Goal: Transaction & Acquisition: Purchase product/service

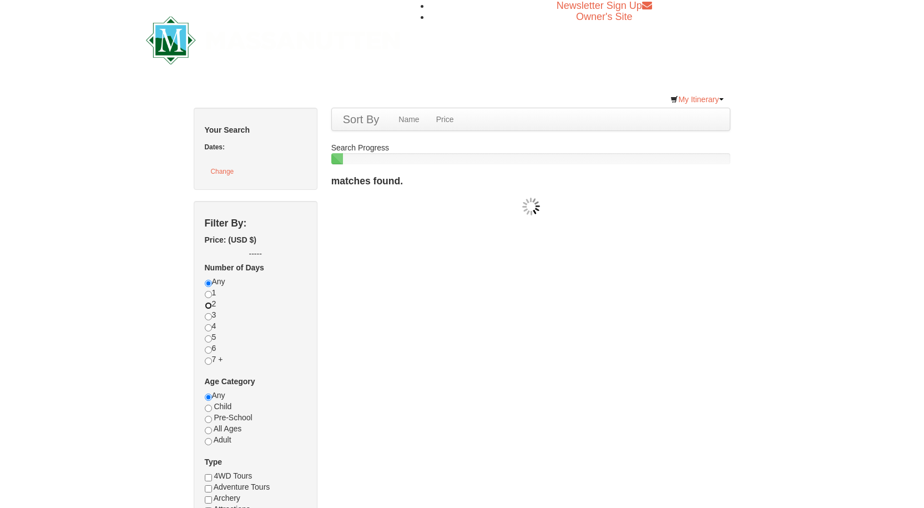
click at [208, 304] on input "radio" at bounding box center [208, 305] width 7 height 7
radio input "true"
checkbox input "true"
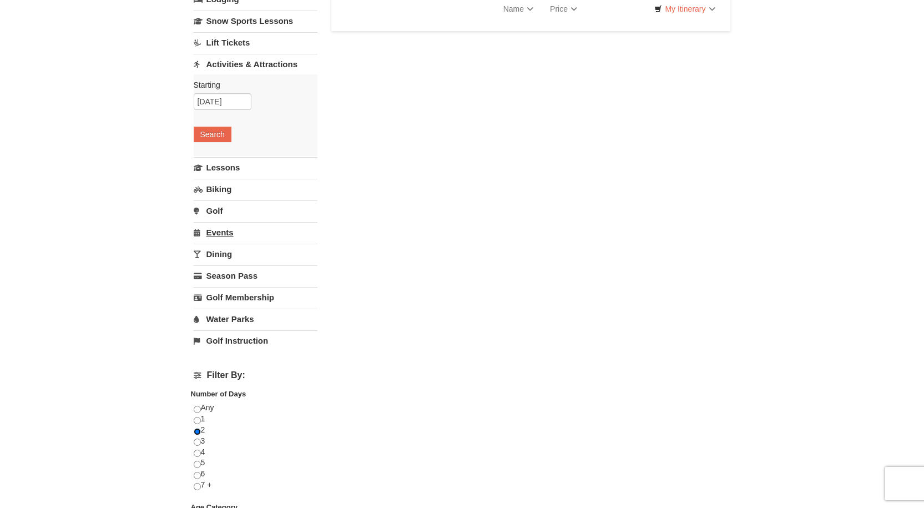
scroll to position [111, 0]
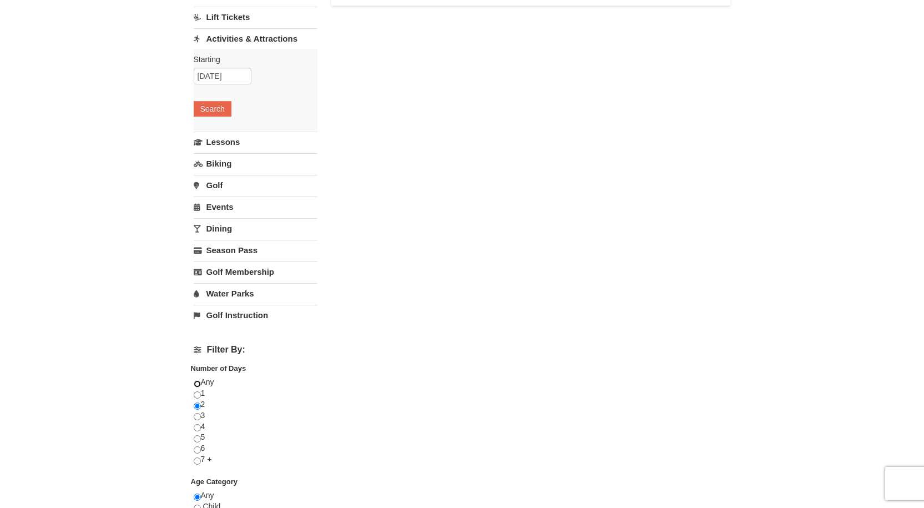
click at [198, 383] on input "radio" at bounding box center [197, 383] width 7 height 7
radio input "true"
select select "9"
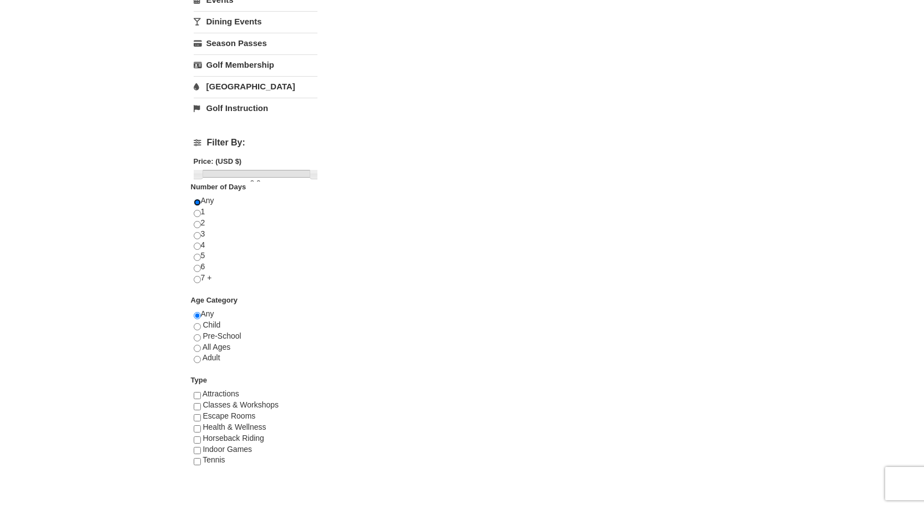
scroll to position [367, 0]
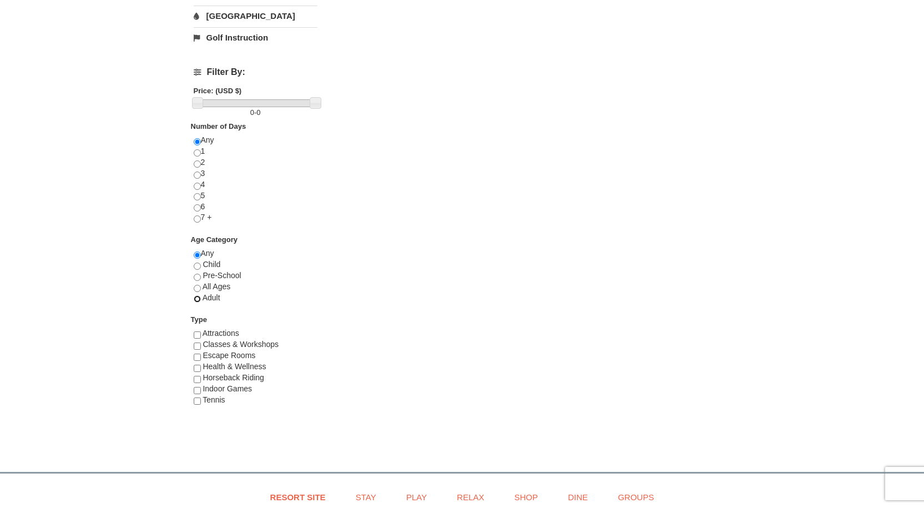
click at [195, 298] on input "radio" at bounding box center [197, 298] width 7 height 7
radio input "true"
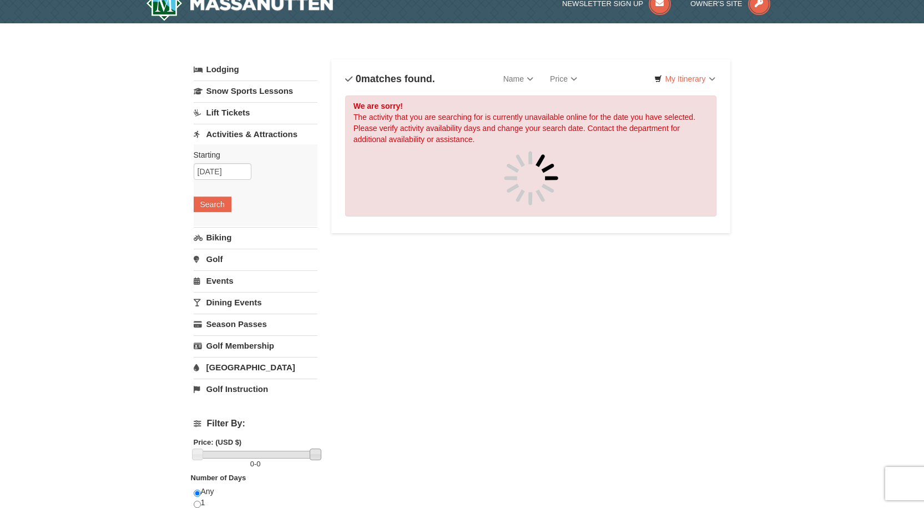
scroll to position [0, 0]
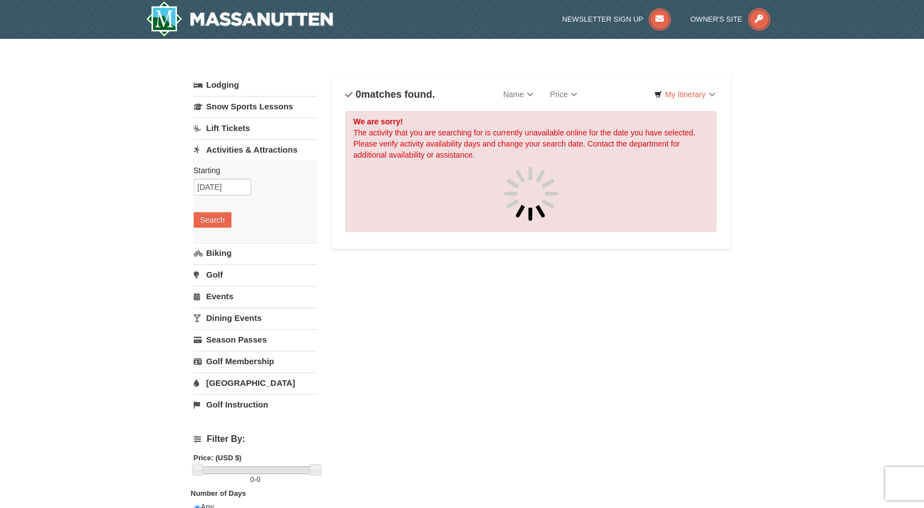
click at [238, 127] on link "Lift Tickets" at bounding box center [256, 128] width 124 height 21
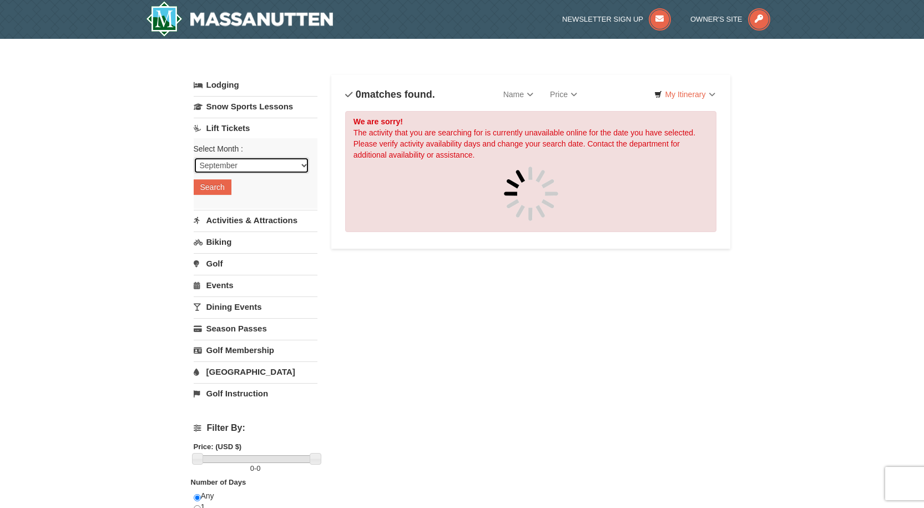
click at [305, 162] on select "September October November December January February March April May June July …" at bounding box center [251, 165] width 115 height 17
select select "10"
click at [194, 157] on select "September October November December January February March April May June July …" at bounding box center [251, 165] width 115 height 17
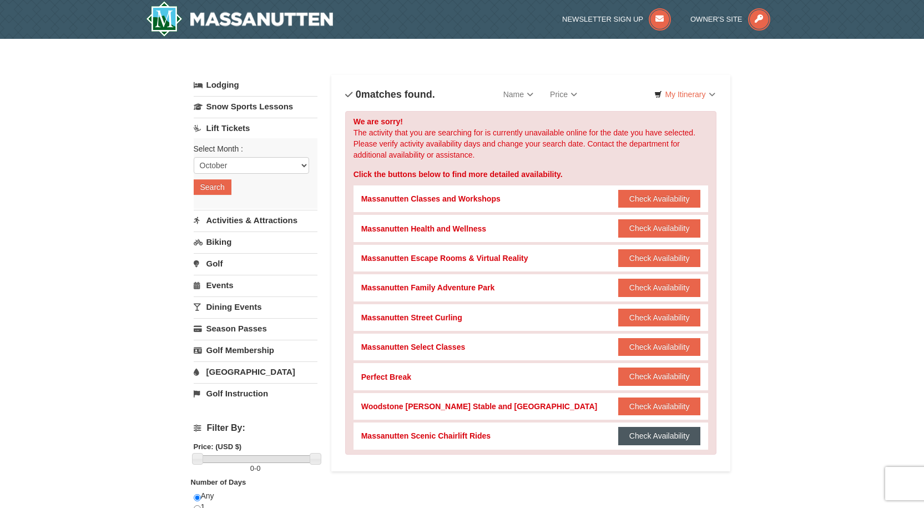
click at [656, 435] on button "Check Availability" at bounding box center [659, 436] width 83 height 18
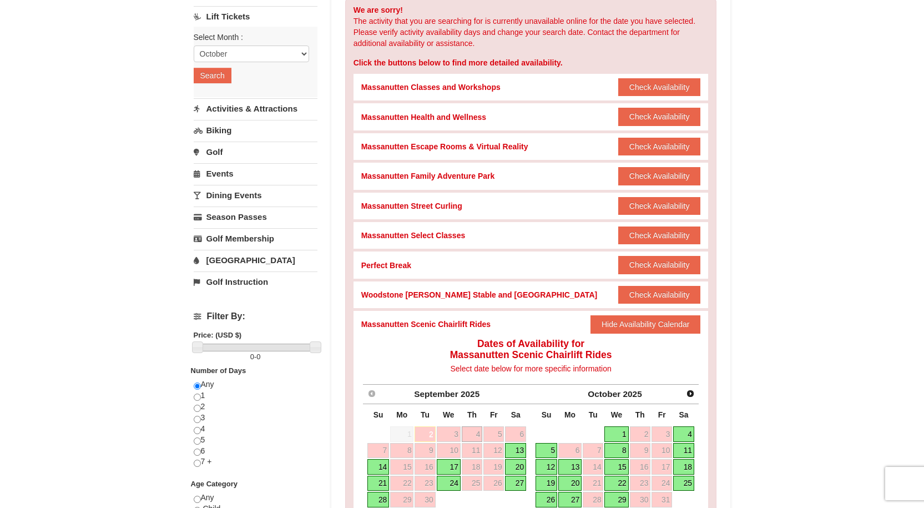
scroll to position [166, 0]
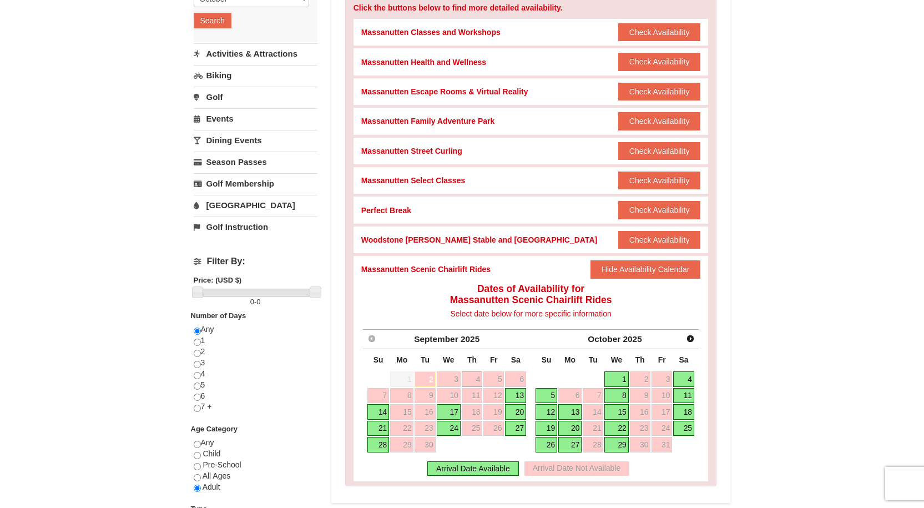
click at [687, 396] on link "11" at bounding box center [683, 396] width 21 height 16
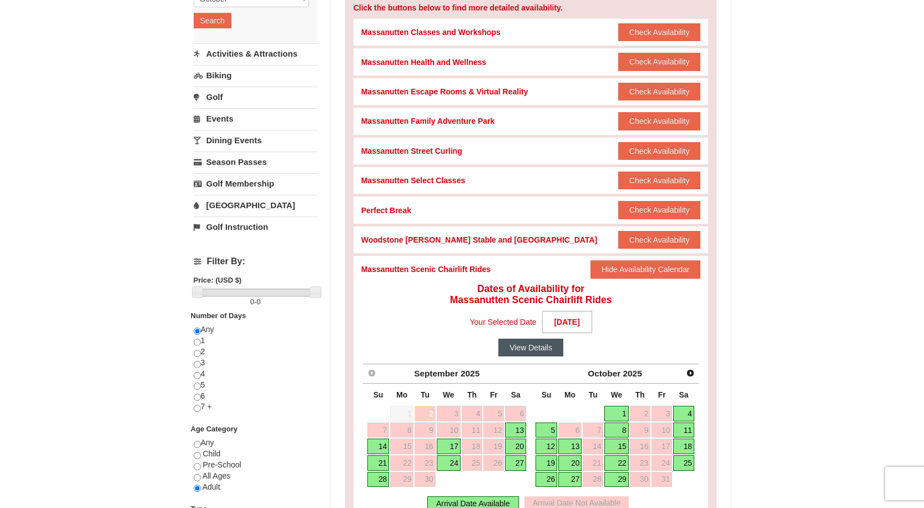
click at [529, 348] on button "View Details" at bounding box center [530, 347] width 65 height 18
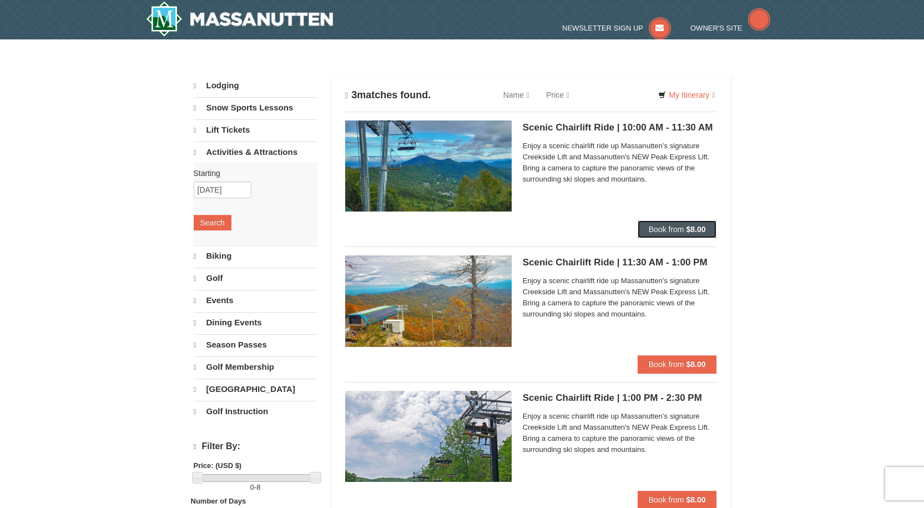
click at [685, 228] on button "Book from $8.00" at bounding box center [677, 229] width 79 height 18
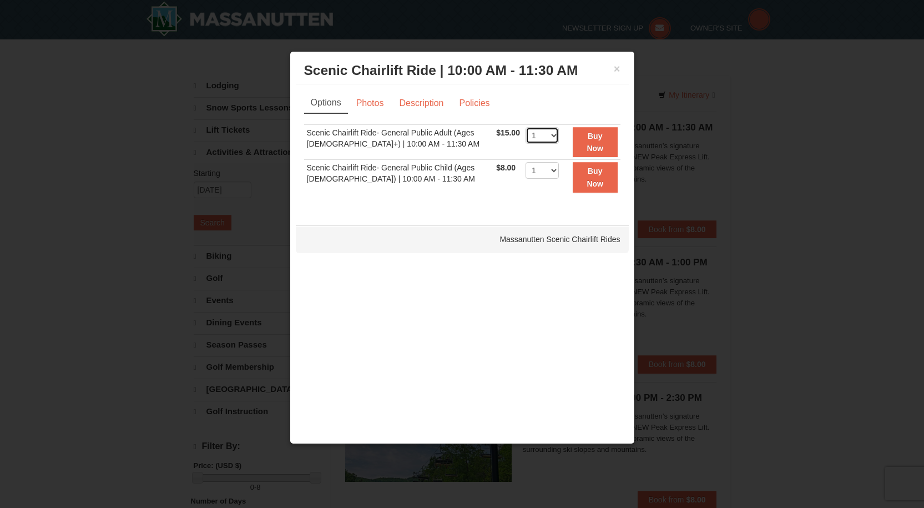
click at [550, 134] on select "1 2 3 4 5 6 7 8 9 10 11 12 13 14 15 16 17 18 19 20 21 22" at bounding box center [541, 135] width 33 height 17
click at [618, 66] on button "×" at bounding box center [617, 68] width 7 height 11
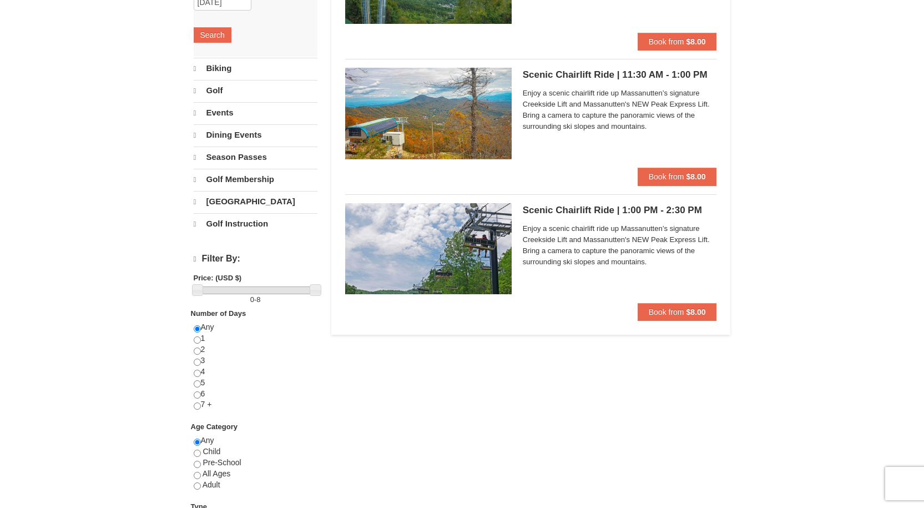
scroll to position [277, 0]
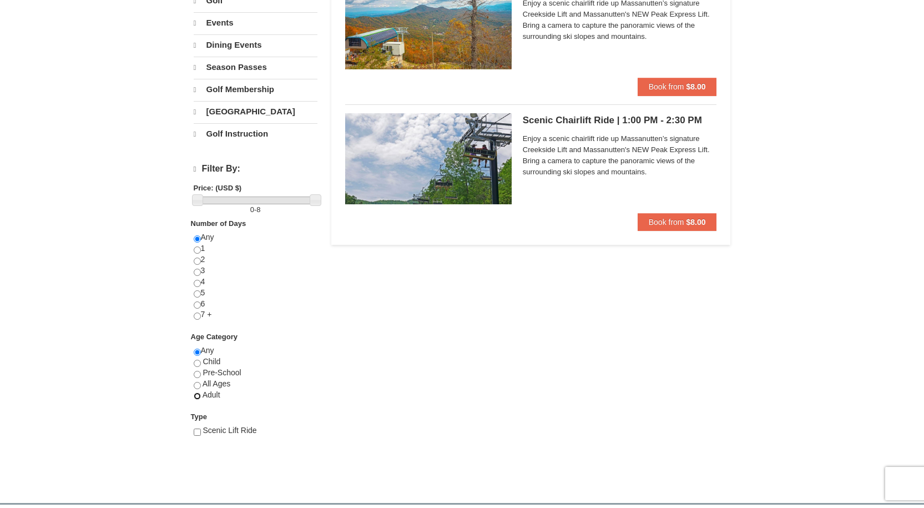
click at [196, 397] on input "radio" at bounding box center [197, 395] width 7 height 7
radio input "true"
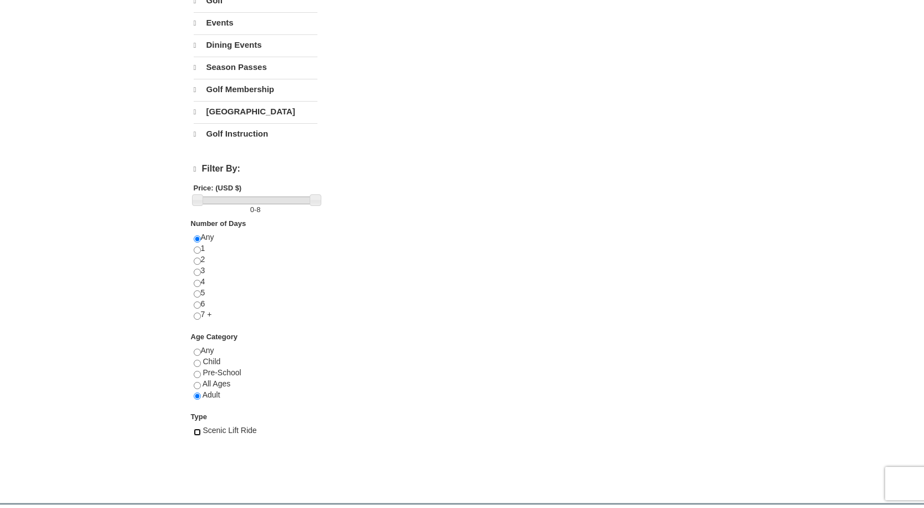
click at [196, 432] on input "checkbox" at bounding box center [197, 431] width 7 height 7
checkbox input "true"
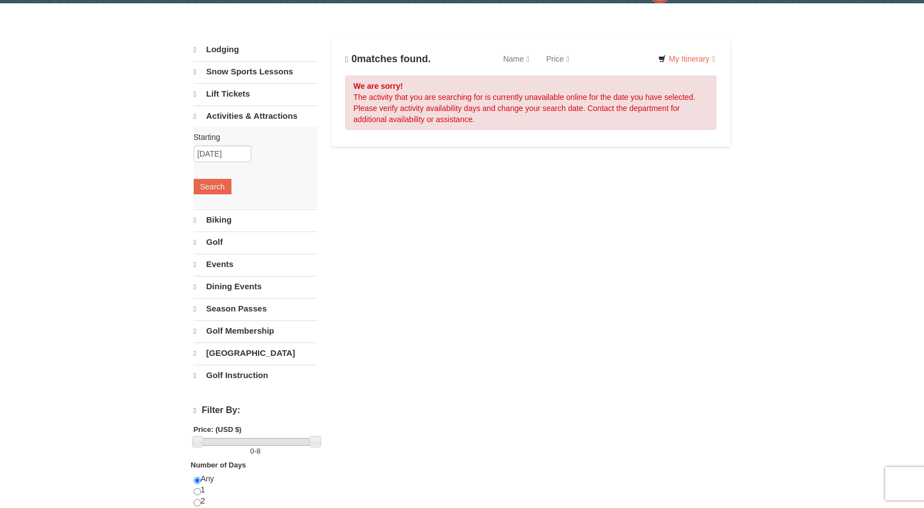
scroll to position [0, 0]
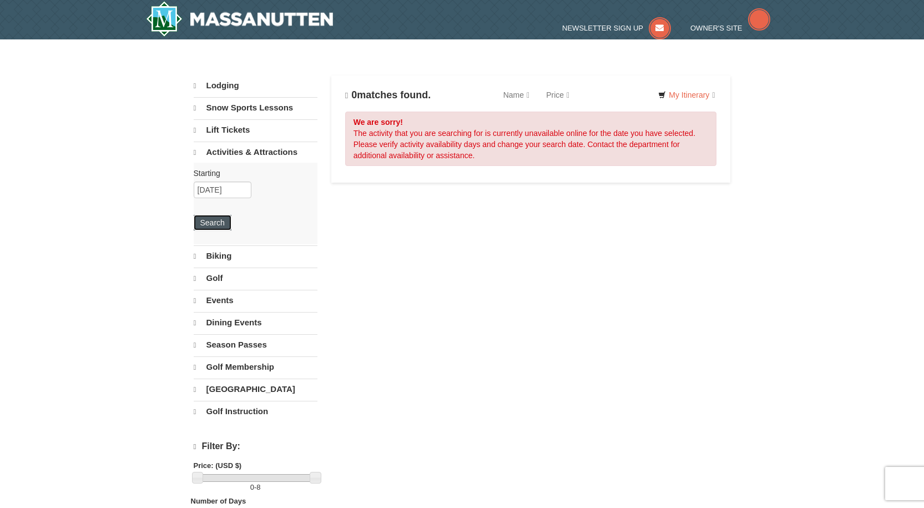
click at [219, 223] on button "Search" at bounding box center [213, 223] width 38 height 16
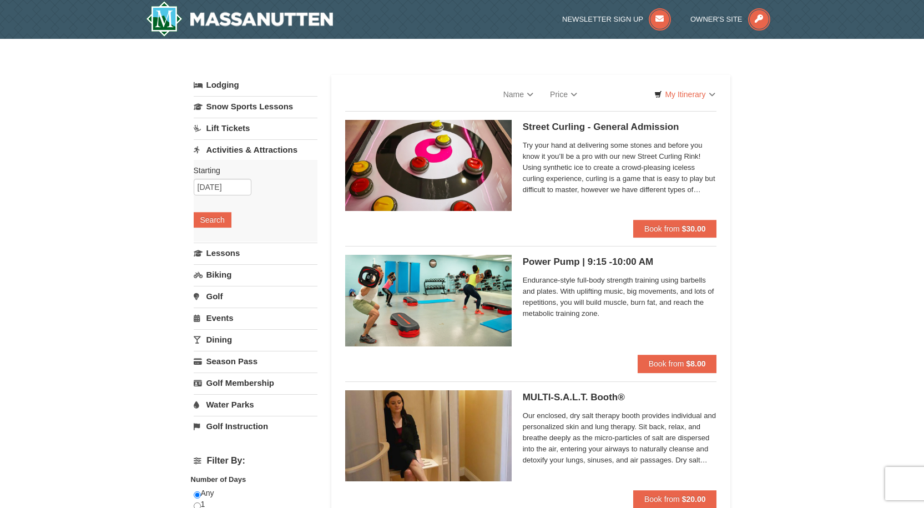
select select "9"
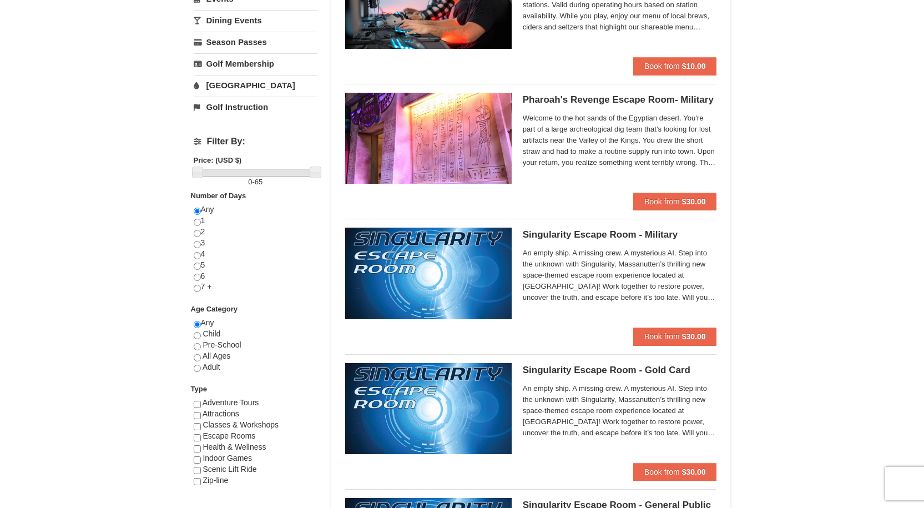
scroll to position [333, 0]
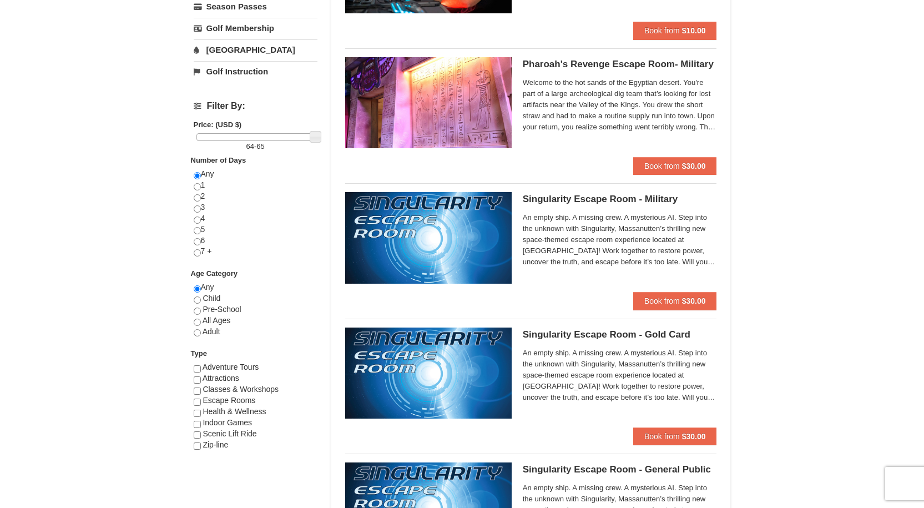
drag, startPoint x: 202, startPoint y: 132, endPoint x: 324, endPoint y: 141, distance: 122.4
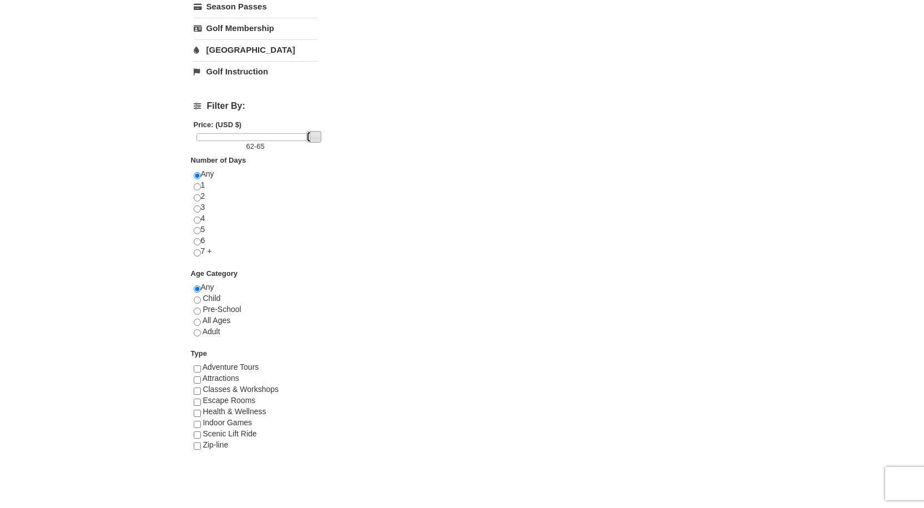
click at [312, 139] on link at bounding box center [315, 136] width 11 height 11
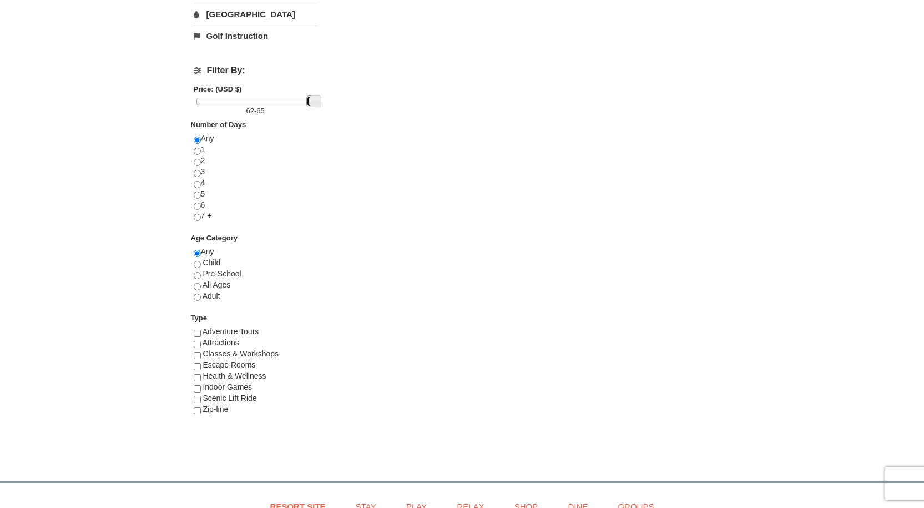
scroll to position [388, 0]
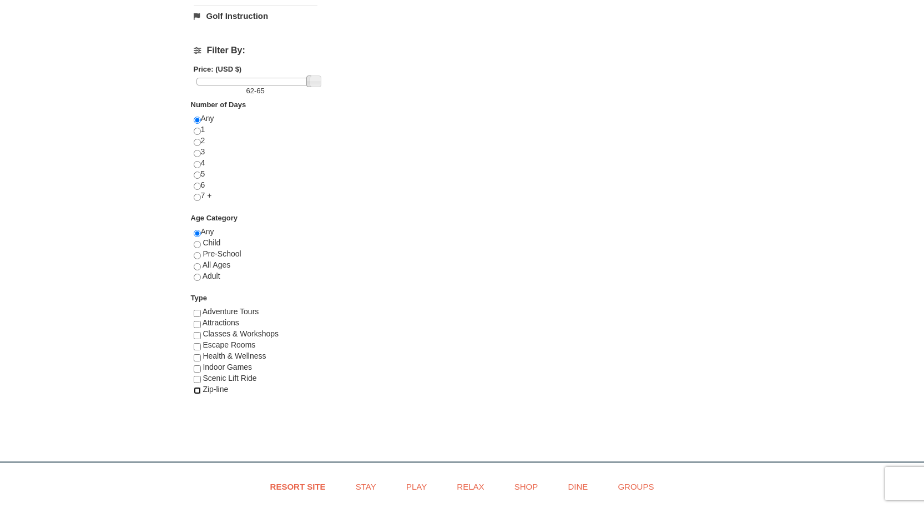
click at [198, 388] on input "checkbox" at bounding box center [197, 390] width 7 height 7
checkbox input "true"
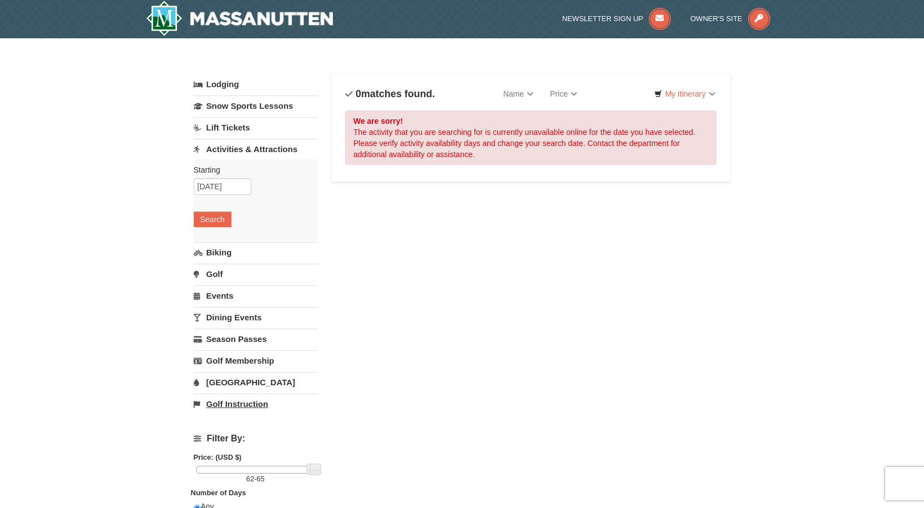
scroll to position [0, 0]
click at [211, 216] on button "Search" at bounding box center [213, 220] width 38 height 16
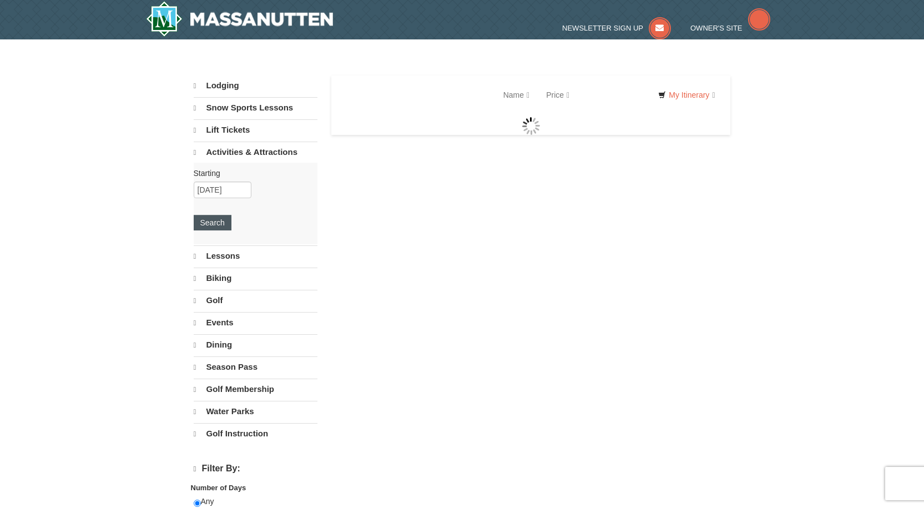
select select "9"
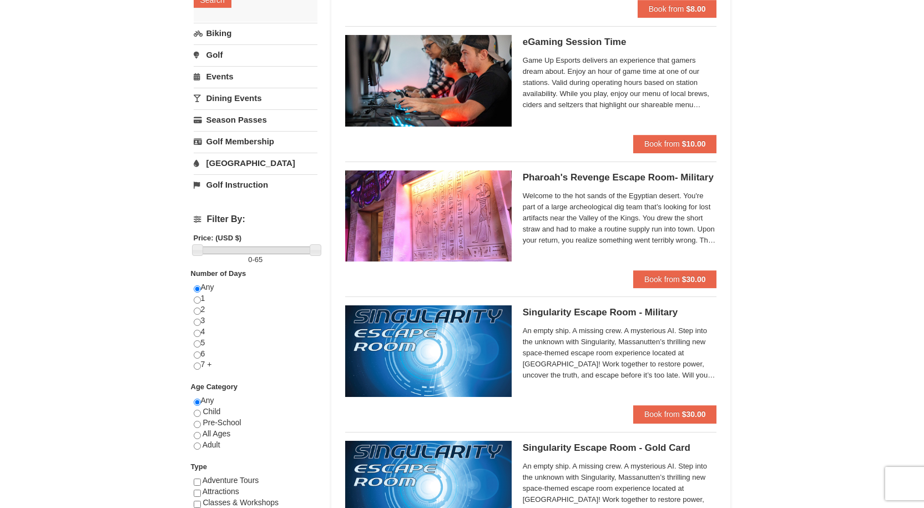
scroll to position [222, 0]
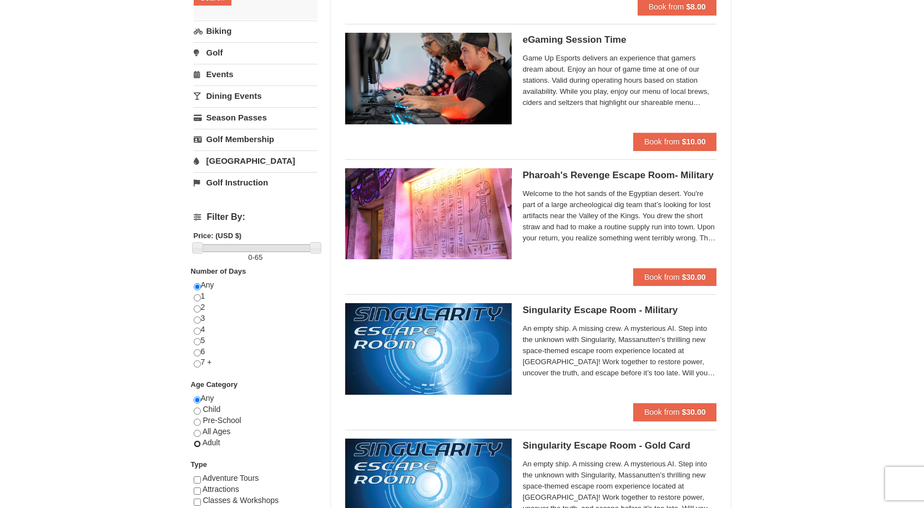
click at [198, 442] on input "radio" at bounding box center [197, 443] width 7 height 7
radio input "true"
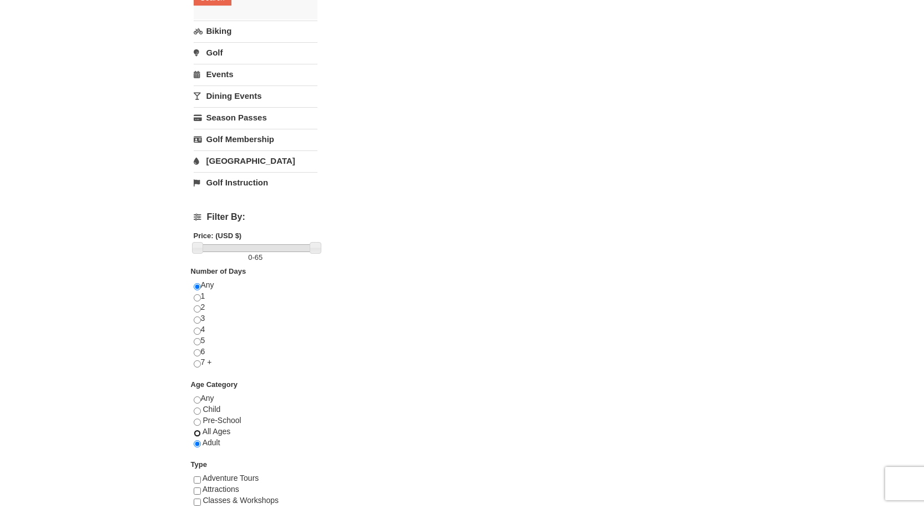
click at [198, 429] on input "radio" at bounding box center [197, 432] width 7 height 7
radio input "true"
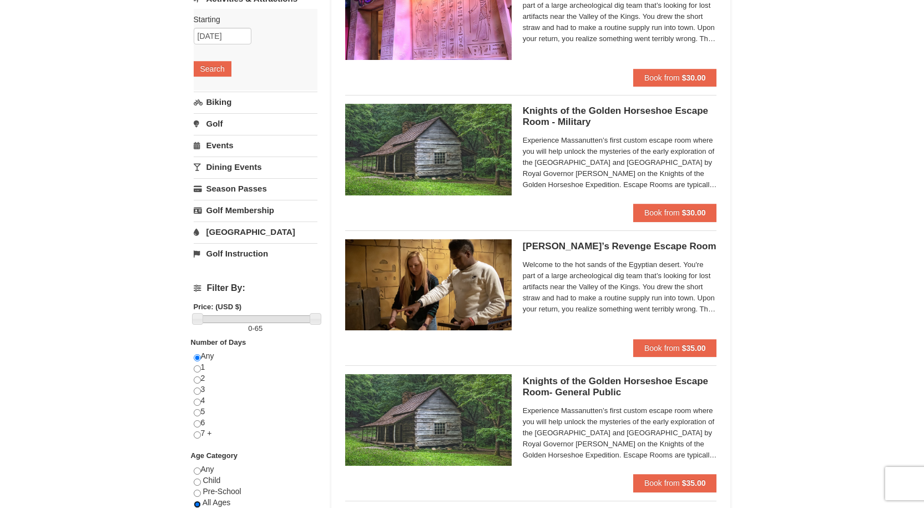
scroll to position [0, 0]
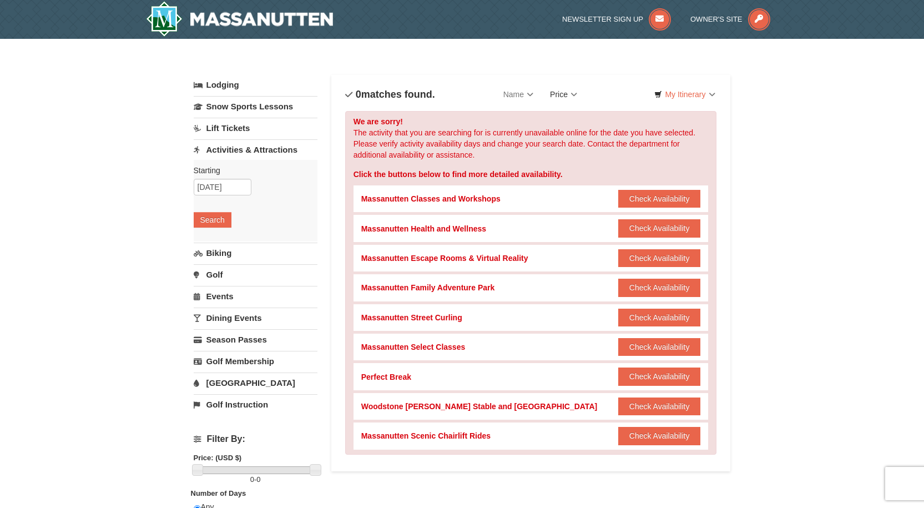
click at [578, 94] on link "Price" at bounding box center [564, 94] width 44 height 22
click at [646, 437] on button "Check Availability" at bounding box center [659, 436] width 83 height 18
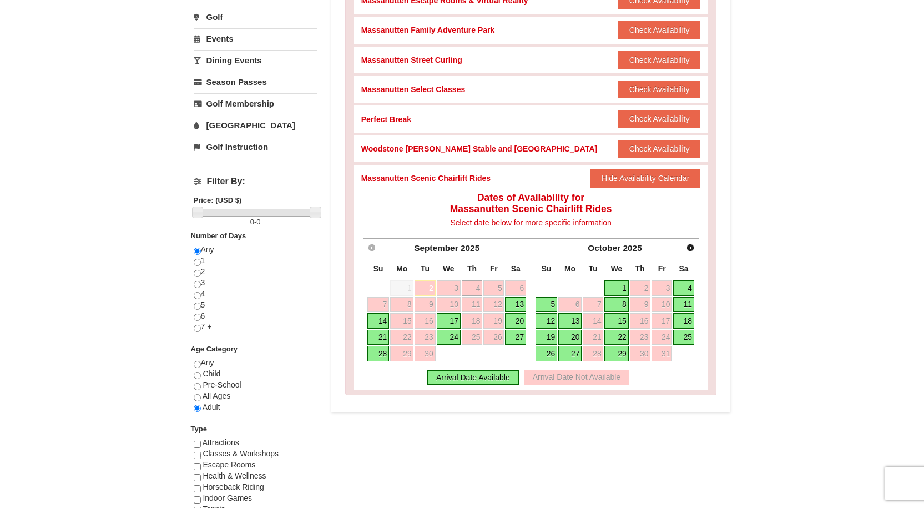
scroll to position [277, 0]
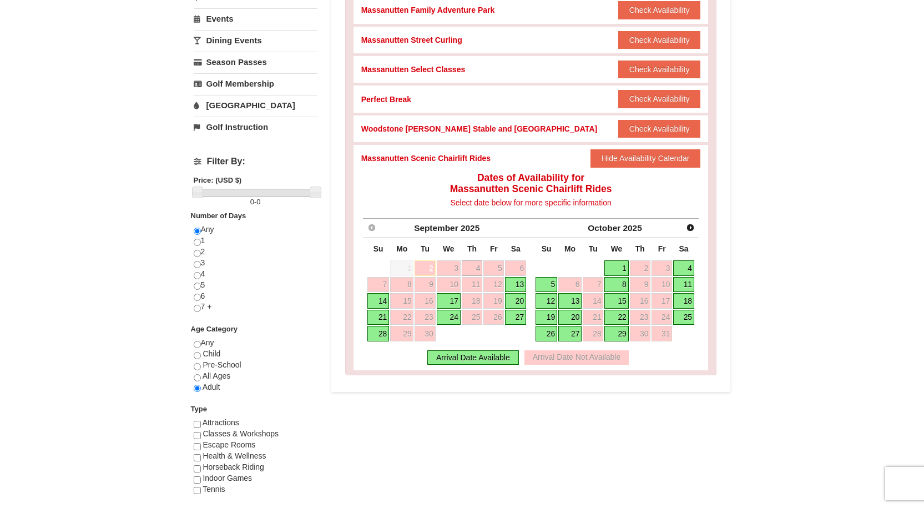
click at [688, 280] on link "11" at bounding box center [683, 285] width 21 height 16
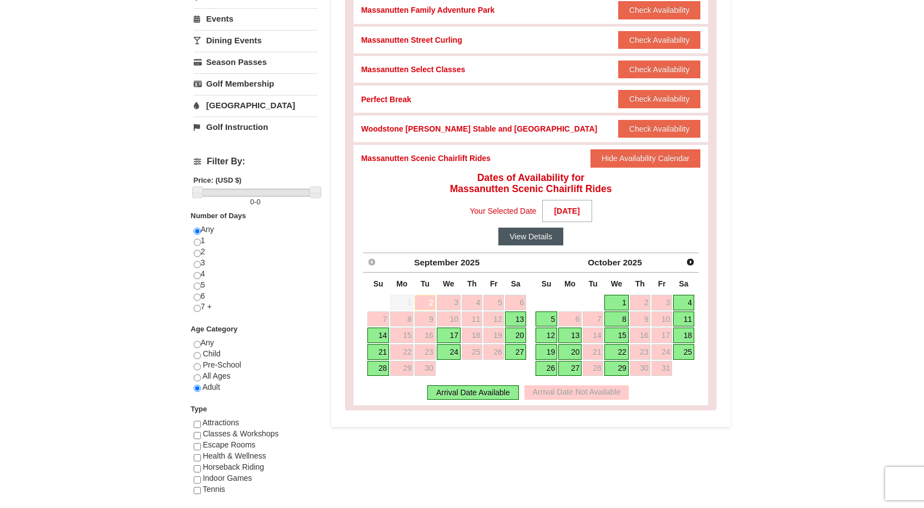
click at [532, 235] on button "View Details" at bounding box center [530, 237] width 65 height 18
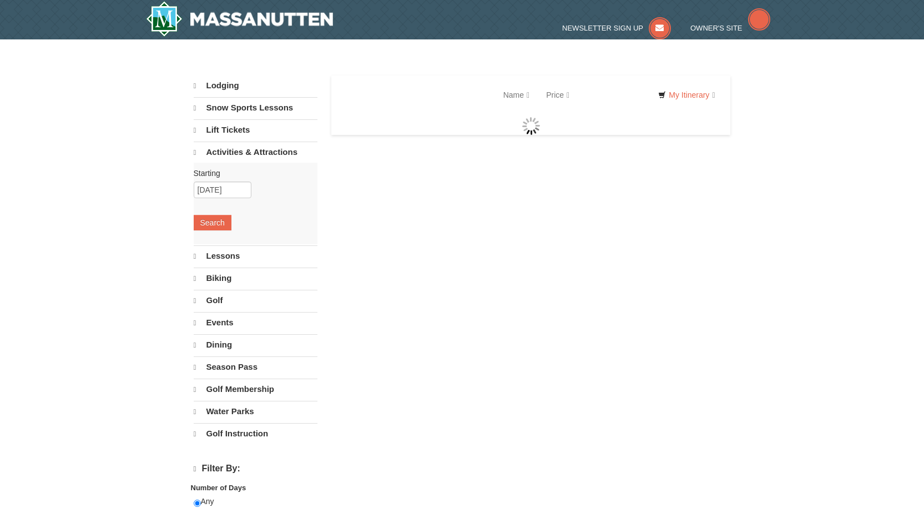
select select "9"
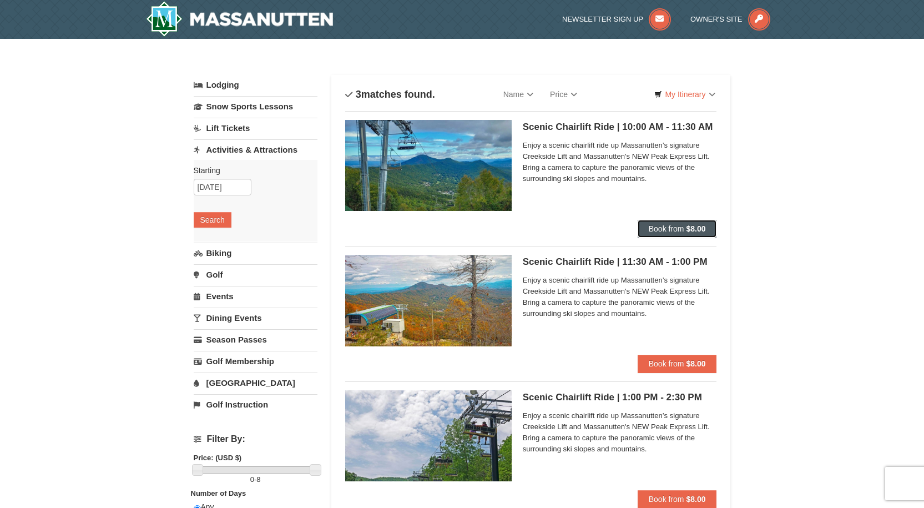
click at [673, 226] on span "Book from" at bounding box center [667, 228] width 36 height 9
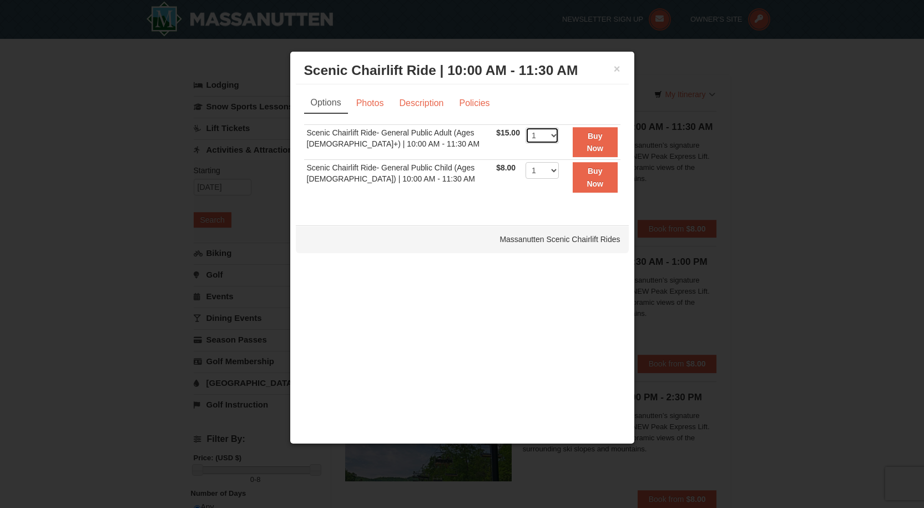
click at [548, 135] on select "1 2 3 4 5 6 7 8 9 10 11 12 13 14 15 16 17 18 19 20 21 22" at bounding box center [541, 135] width 33 height 17
select select "2"
click at [525, 127] on select "1 2 3 4 5 6 7 8 9 10 11 12 13 14 15 16 17 18 19 20 21 22" at bounding box center [541, 135] width 33 height 17
click at [593, 140] on button "Buy Now" at bounding box center [595, 142] width 45 height 31
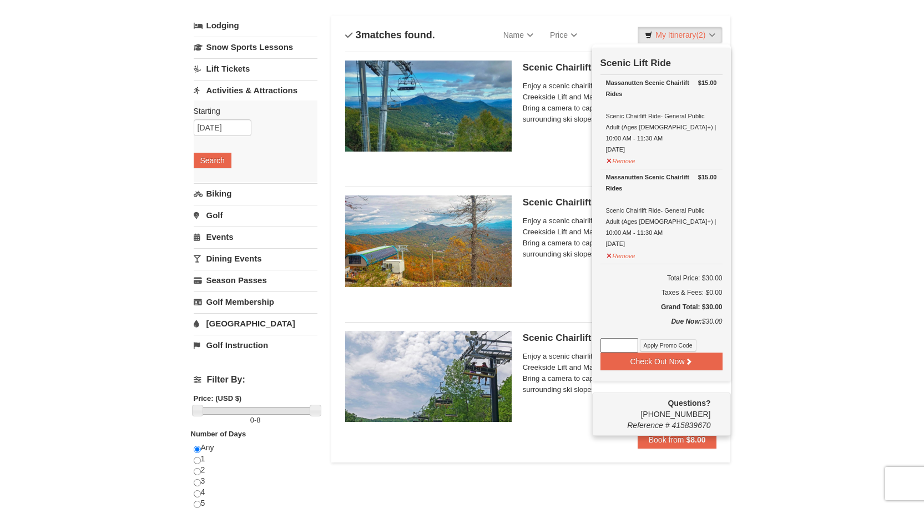
scroll to position [114, 0]
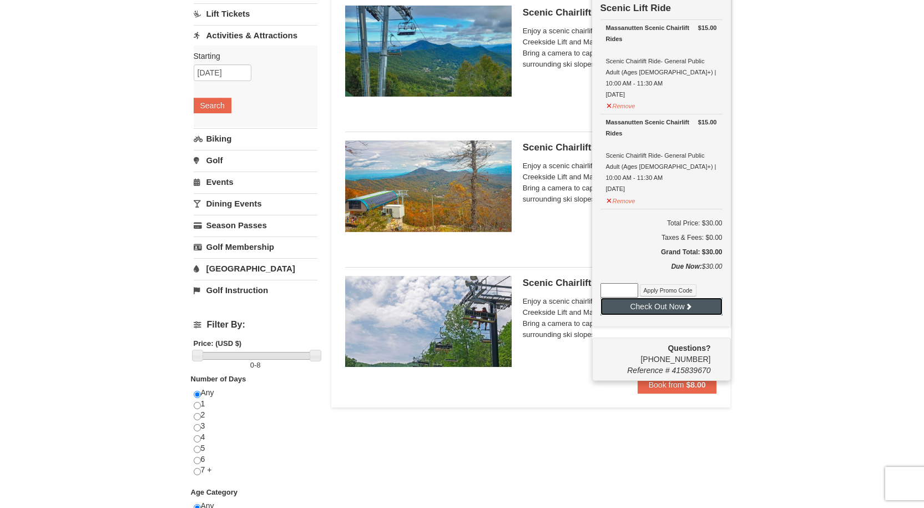
click at [654, 297] on button "Check Out Now" at bounding box center [661, 306] width 122 height 18
